Goal: Transaction & Acquisition: Subscribe to service/newsletter

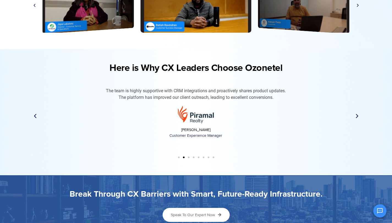
scroll to position [1761, 0]
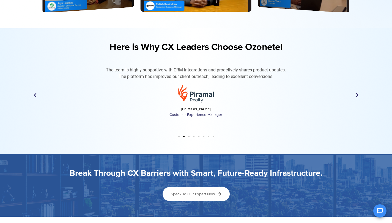
click at [356, 96] on icon "Next slide" at bounding box center [357, 96] width 6 height 6
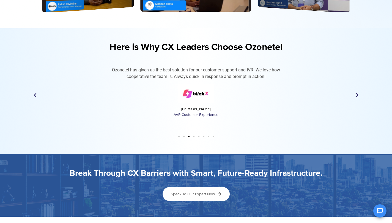
click at [356, 96] on icon "Next slide" at bounding box center [357, 96] width 6 height 6
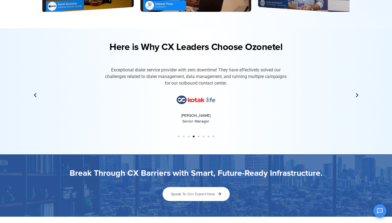
click at [356, 96] on icon "Next slide" at bounding box center [357, 96] width 6 height 6
click at [357, 97] on icon "Next slide" at bounding box center [357, 96] width 6 height 6
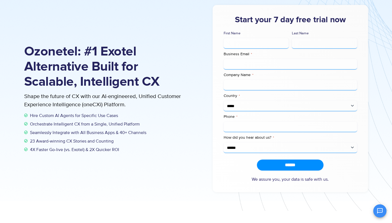
scroll to position [0, 0]
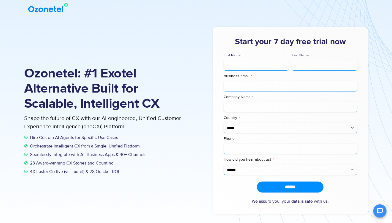
click at [201, 97] on div "**********" at bounding box center [282, 123] width 172 height 193
